Goal: Transaction & Acquisition: Purchase product/service

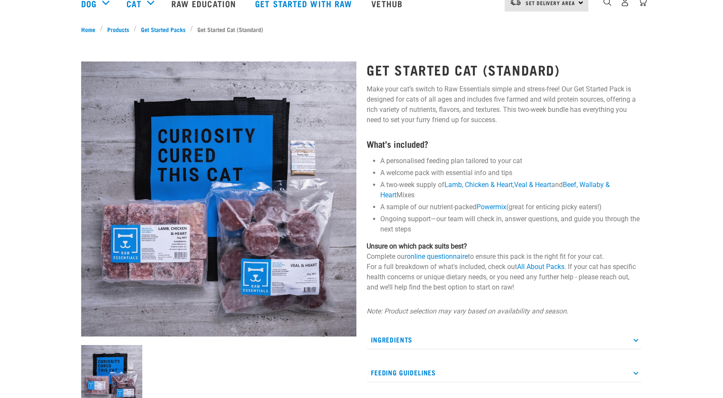
scroll to position [85, 0]
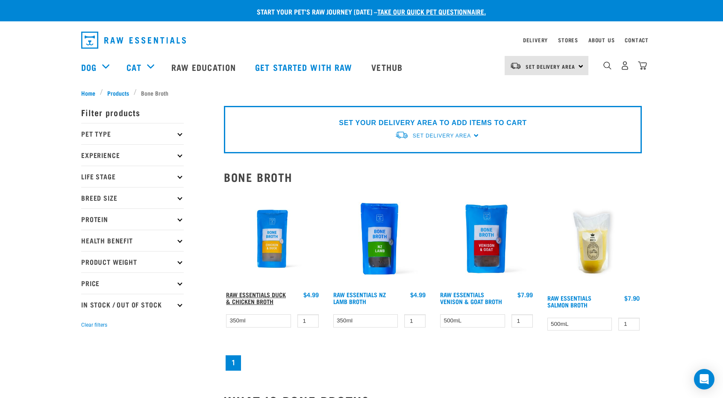
click at [270, 297] on link "Raw Essentials Duck & Chicken Broth" at bounding box center [256, 298] width 60 height 10
